Goal: Navigation & Orientation: Find specific page/section

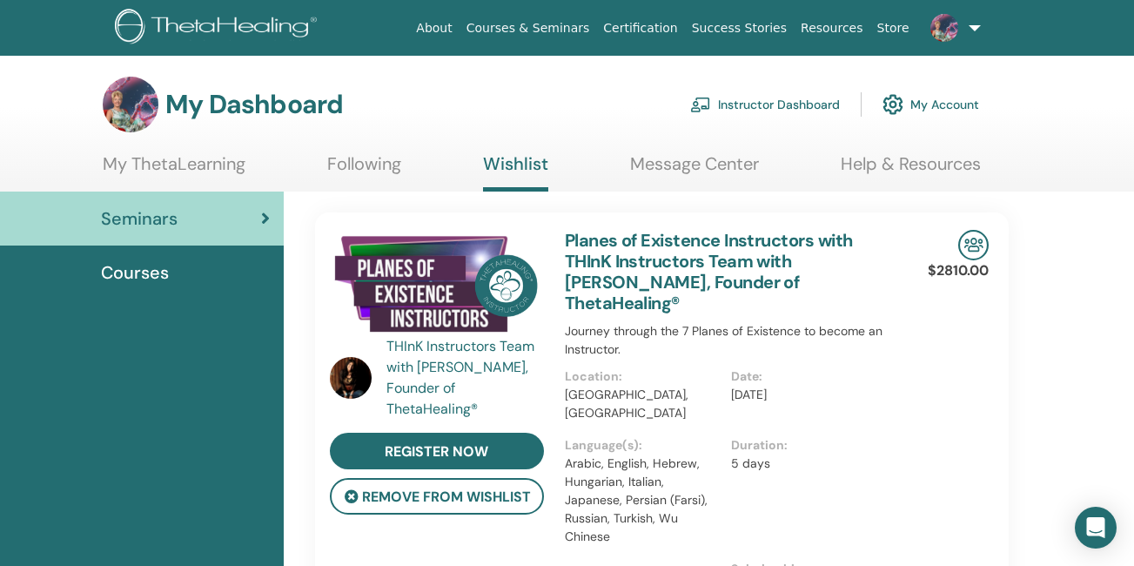
click at [646, 152] on section "My Dashboard Instructor Dashboard My Account My ThetaLearning Following Wishlis…" at bounding box center [567, 134] width 1134 height 115
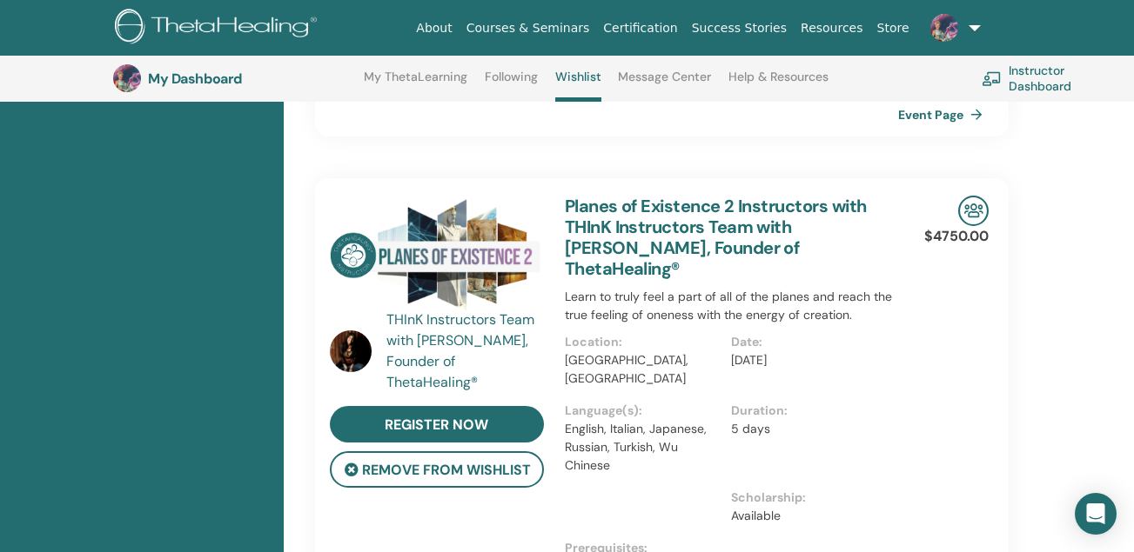
scroll to position [833, 0]
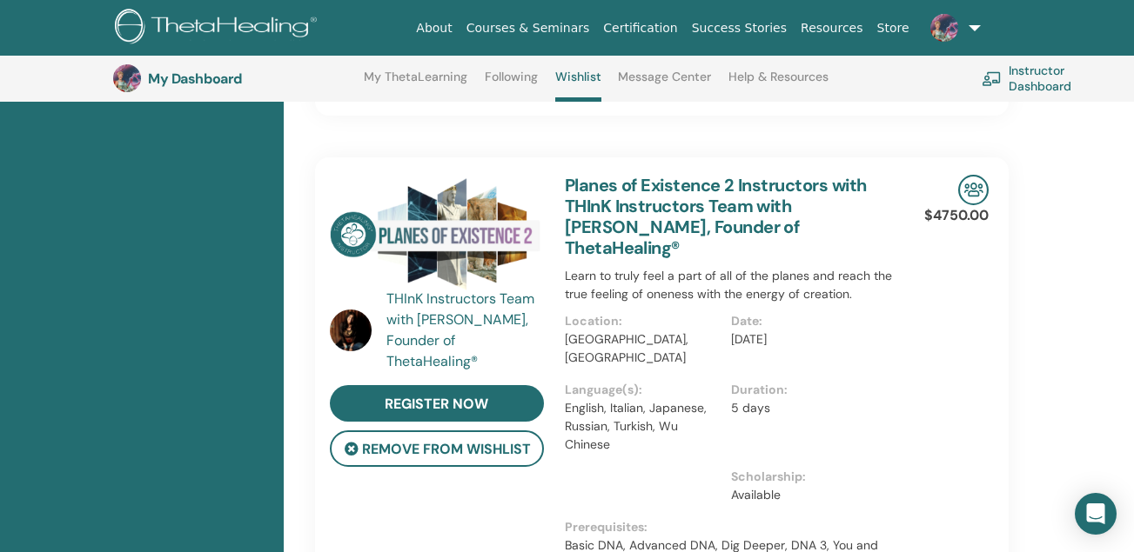
click at [646, 261] on div "$4750.00 Event Page" at bounding box center [966, 463] width 64 height 613
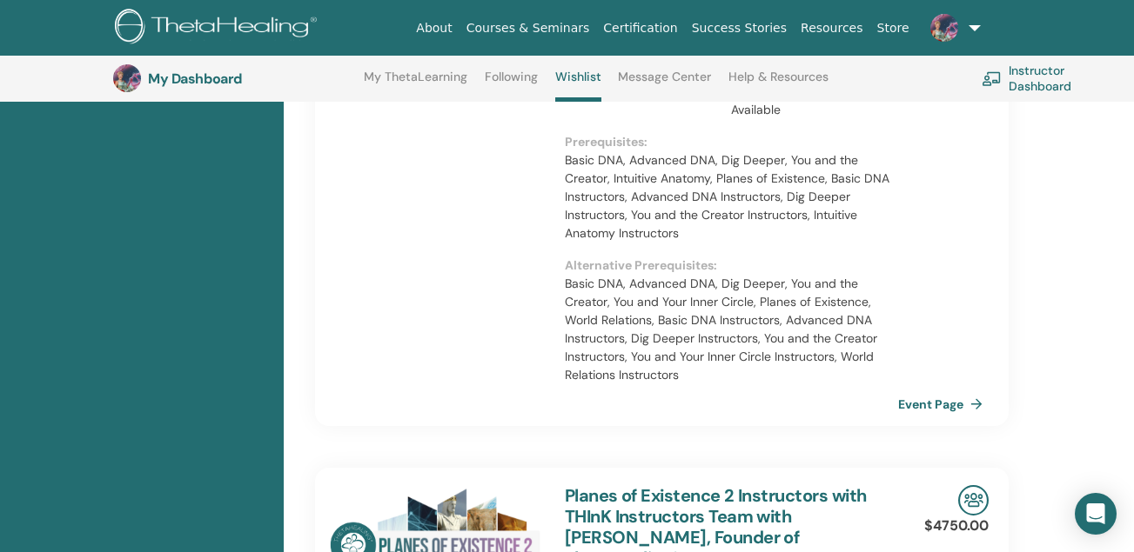
scroll to position [585, 0]
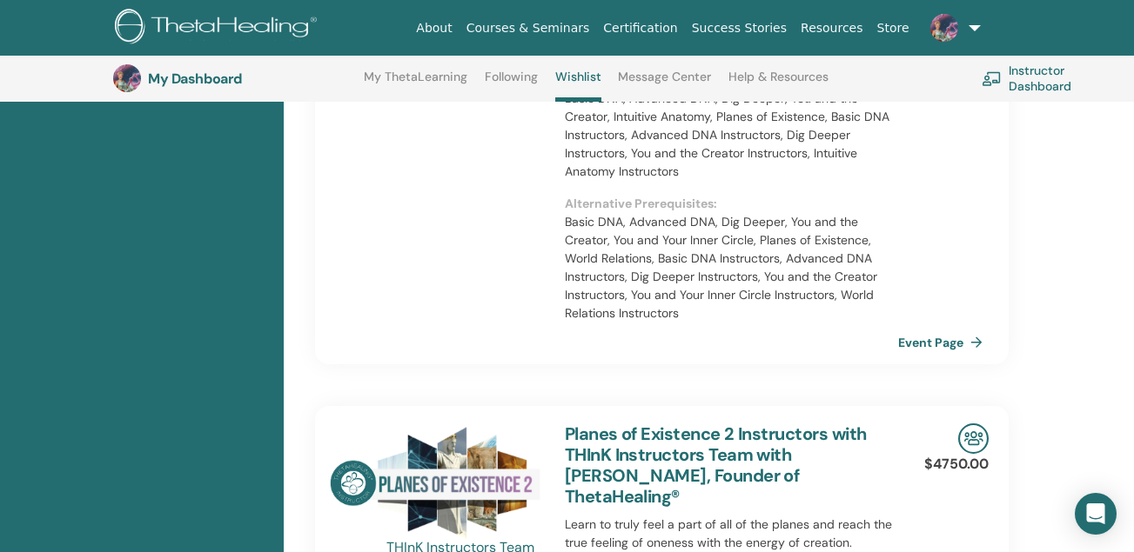
click at [646, 220] on div "THInK Instructors Team with [PERSON_NAME], Founder of ThetaHealing® register no…" at bounding box center [662, 19] width 720 height 691
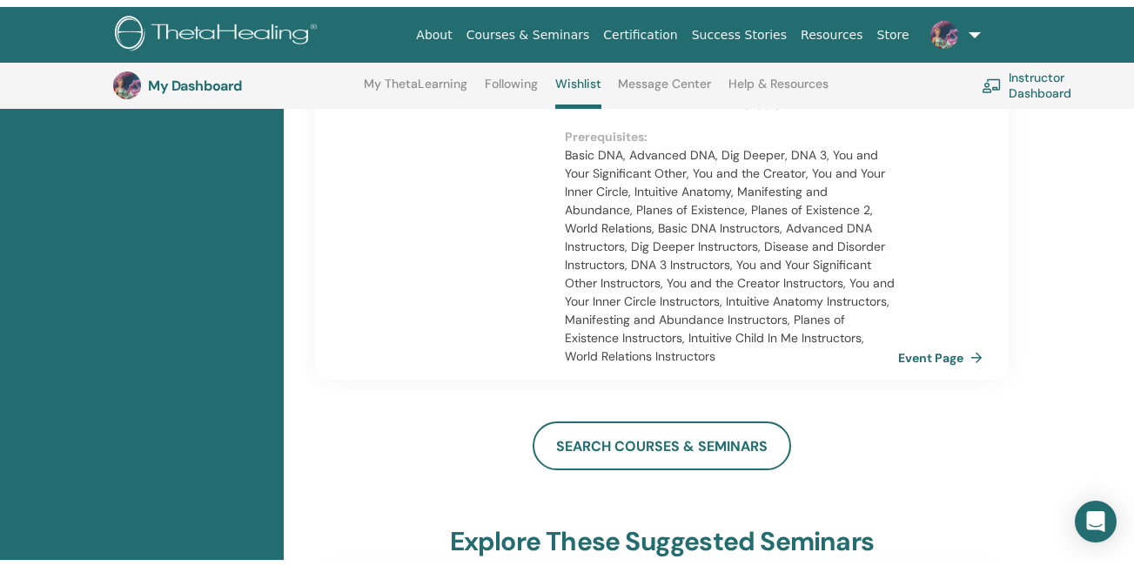
scroll to position [0, 0]
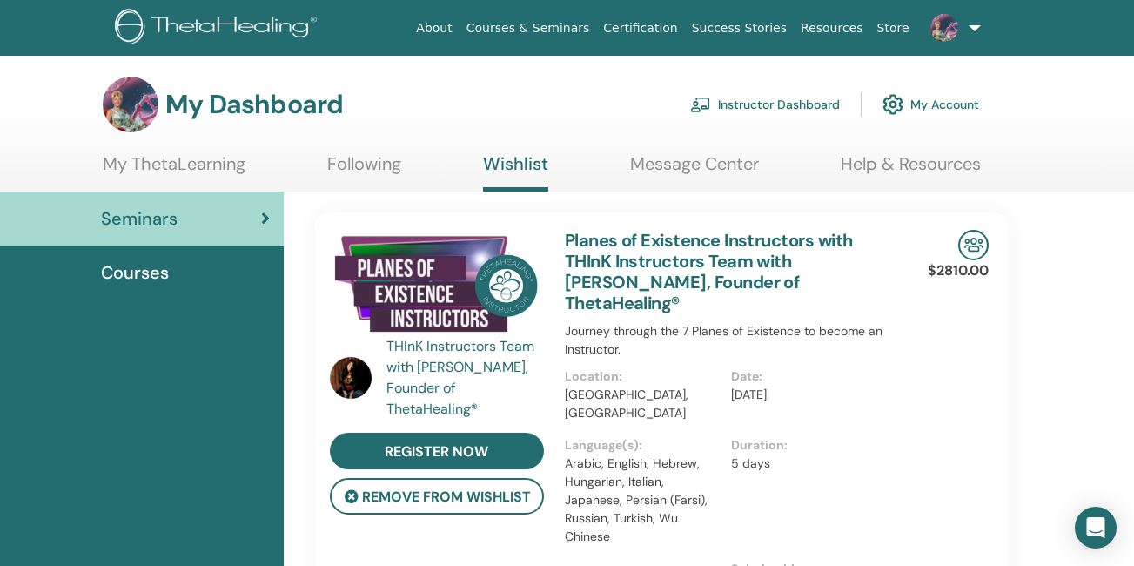
click at [152, 269] on span "Courses" at bounding box center [135, 272] width 68 height 26
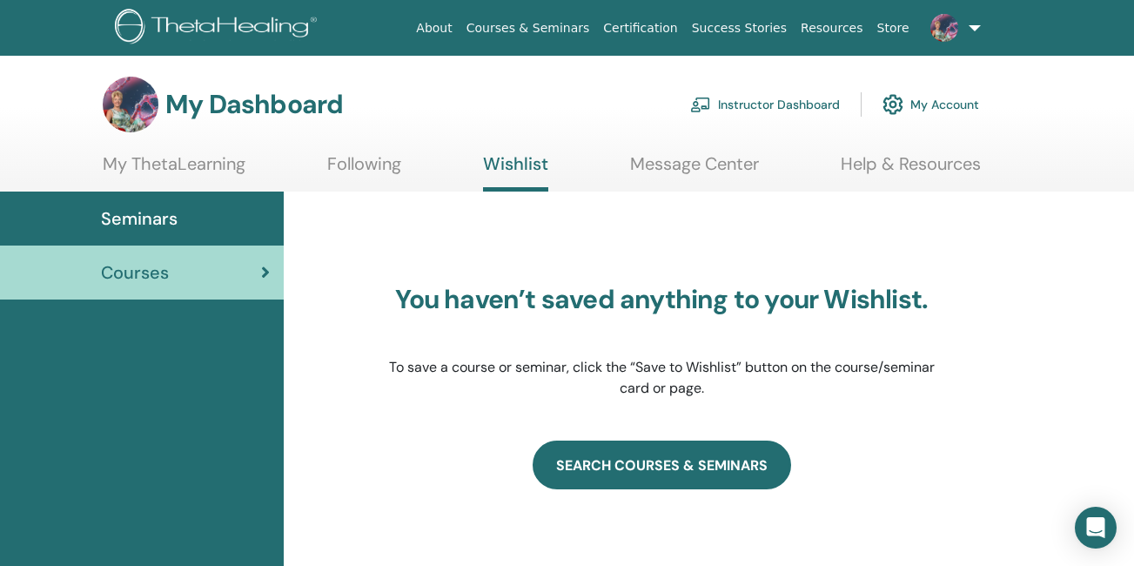
click at [654, 459] on link "SEARCH COURSES & SEMINARS" at bounding box center [661, 464] width 258 height 49
